Goal: Share content: Share content

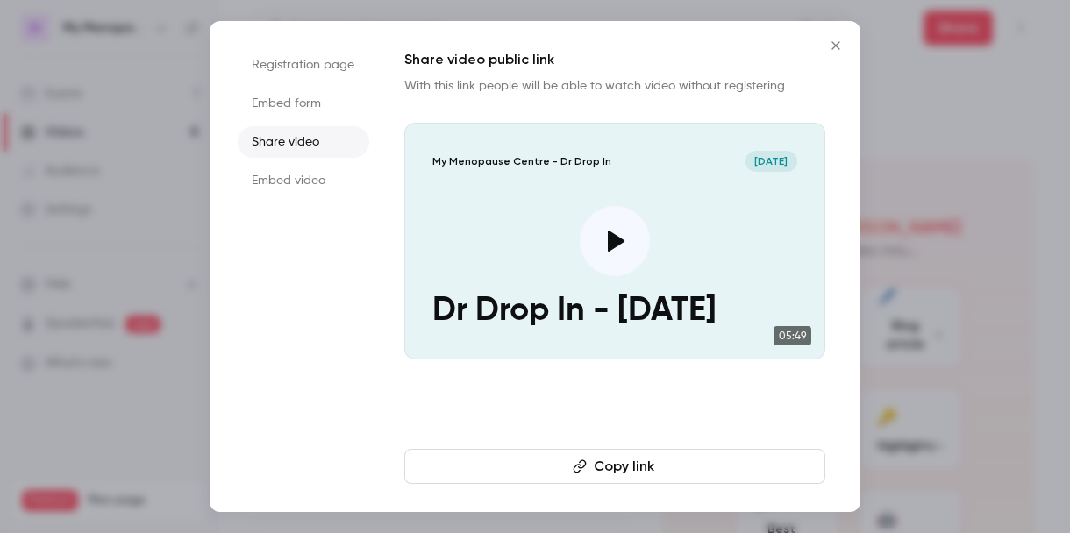
click at [836, 46] on icon "Close" at bounding box center [836, 45] width 8 height 8
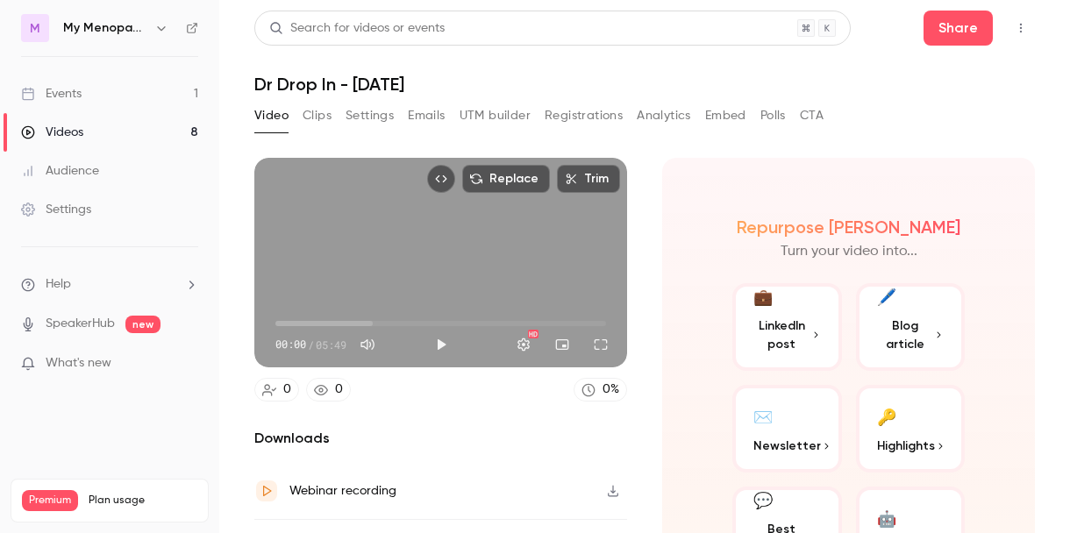
click at [84, 97] on link "Events 1" at bounding box center [109, 94] width 219 height 39
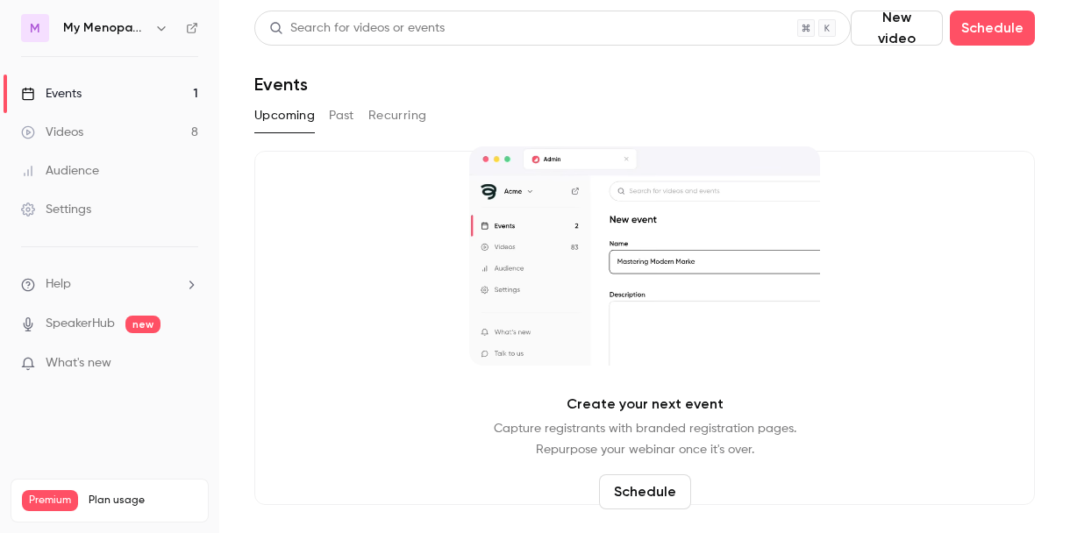
click at [162, 27] on icon "button" at bounding box center [161, 28] width 14 height 14
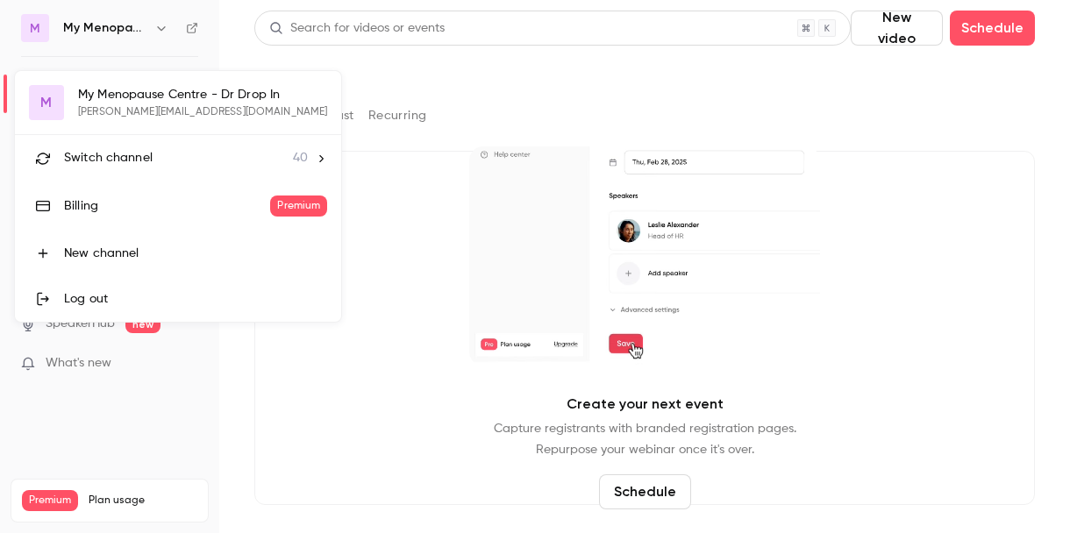
click at [122, 157] on span "Switch channel" at bounding box center [108, 158] width 89 height 18
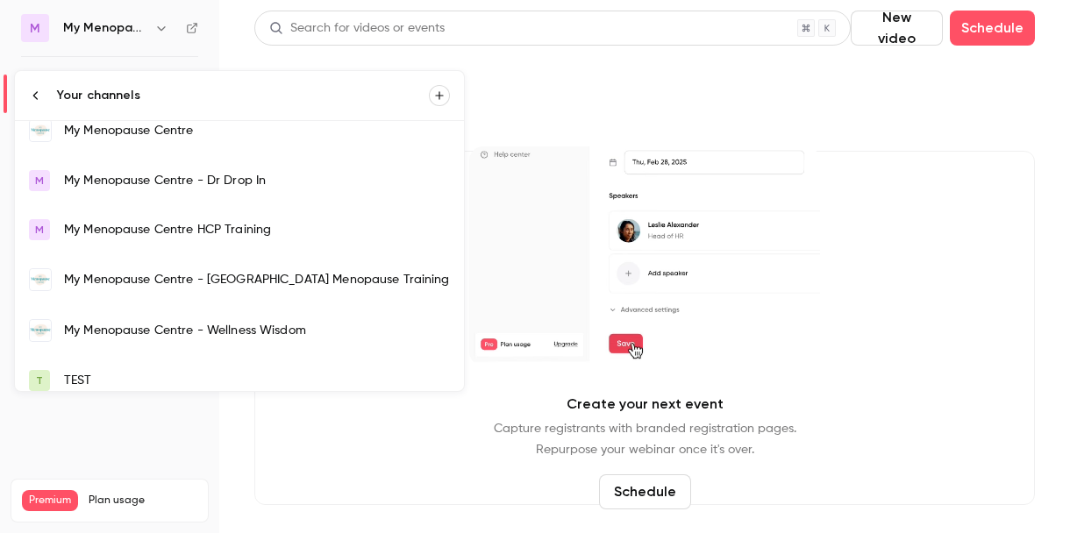
scroll to position [1291, 0]
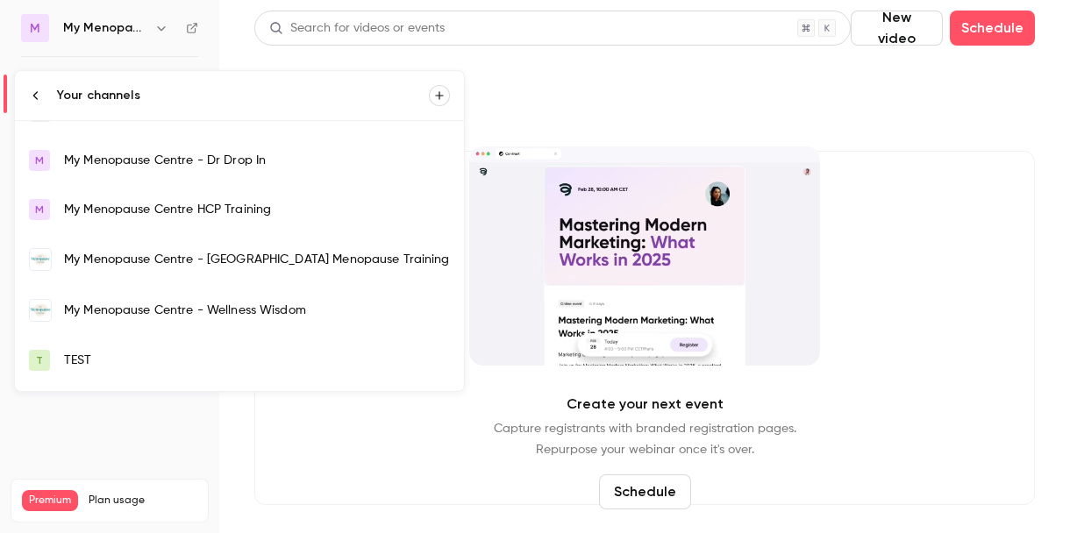
click at [127, 297] on link "My Menopause Centre - Wellness Wisdom" at bounding box center [239, 310] width 449 height 51
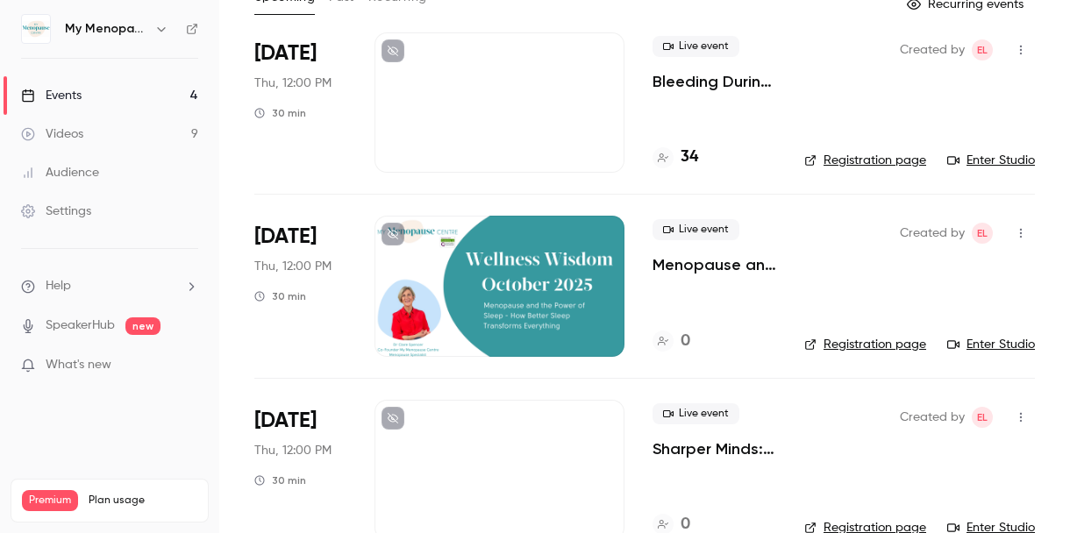
scroll to position [162, 0]
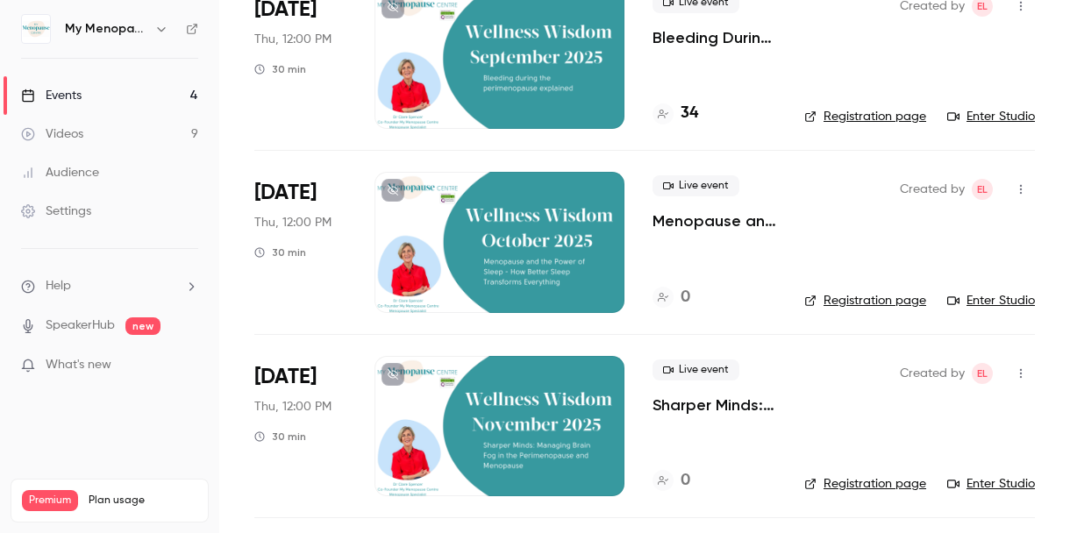
click at [509, 243] on div at bounding box center [500, 242] width 250 height 140
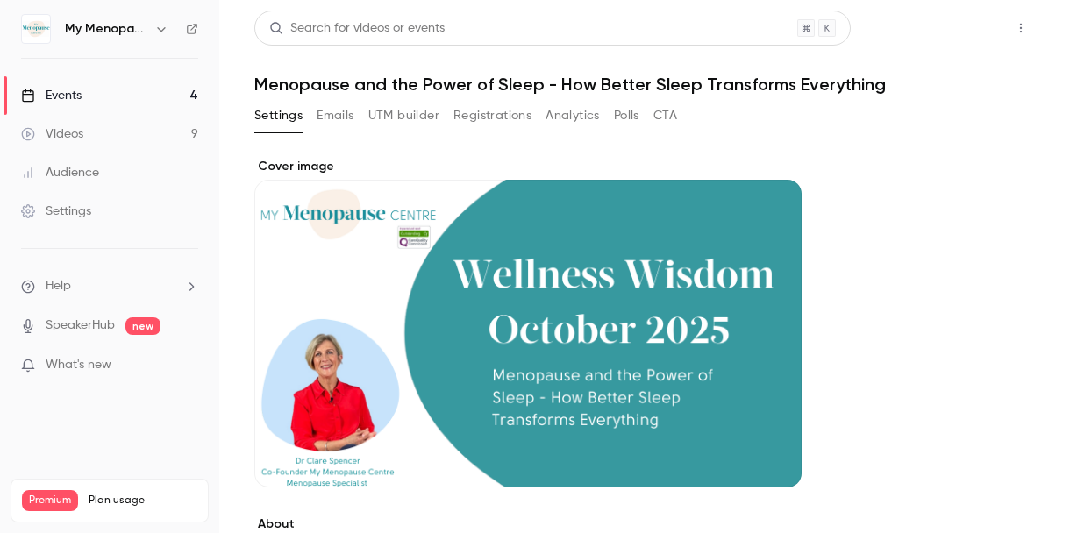
click at [962, 25] on button "Share" at bounding box center [958, 28] width 69 height 35
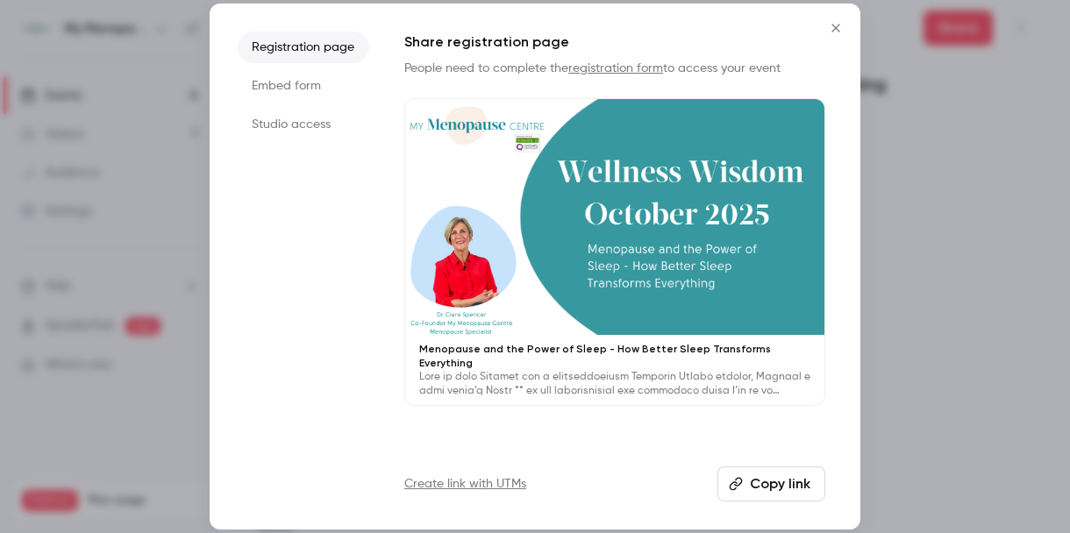
click at [765, 480] on button "Copy link" at bounding box center [772, 484] width 108 height 35
click at [840, 25] on icon "Close" at bounding box center [836, 28] width 21 height 14
